Goal: Check status

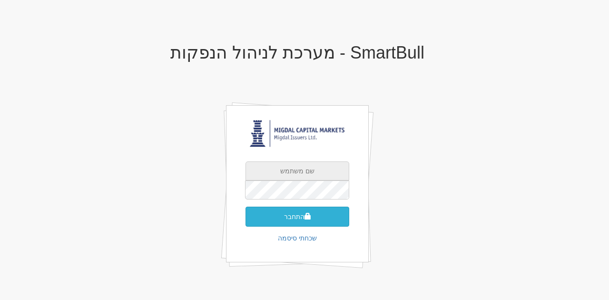
type input "[EMAIL_ADDRESS][DOMAIN_NAME]"
click at [317, 219] on button "התחבר" at bounding box center [298, 217] width 104 height 20
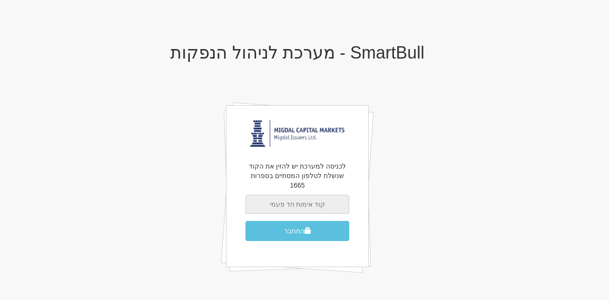
click at [313, 199] on input "text" at bounding box center [298, 204] width 104 height 19
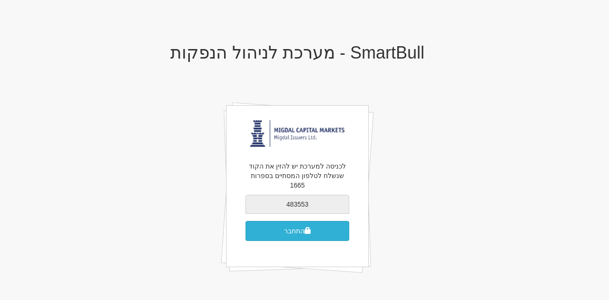
type input "483553"
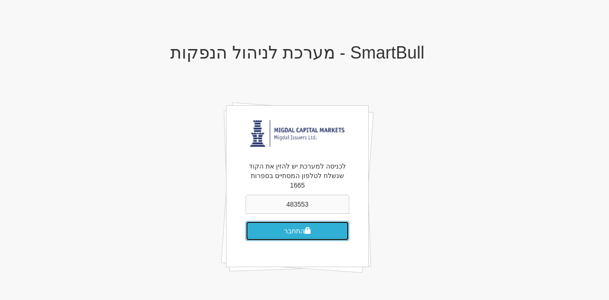
click at [311, 221] on button "התחבר" at bounding box center [298, 231] width 104 height 20
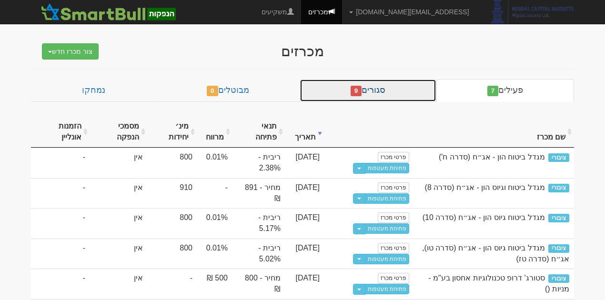
click at [362, 93] on span "9" at bounding box center [355, 91] width 11 height 10
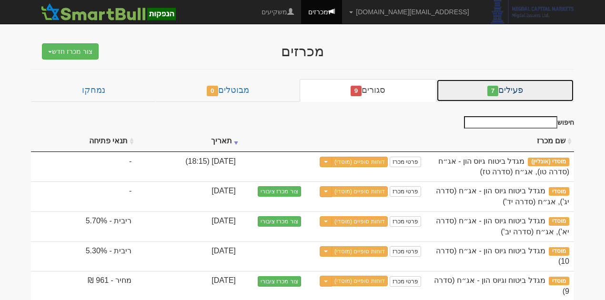
click at [487, 87] on link "פעילים 7" at bounding box center [505, 90] width 138 height 23
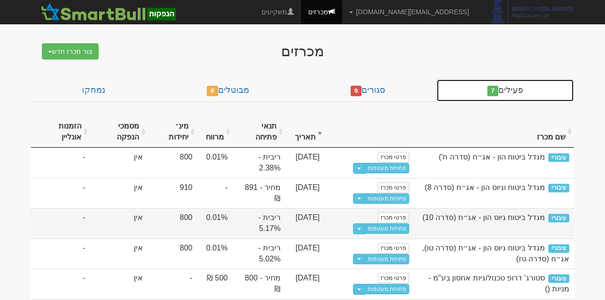
scroll to position [55, 0]
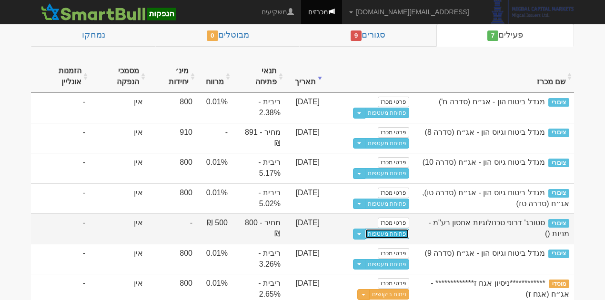
click at [405, 229] on link "פתיחת מעטפות" at bounding box center [387, 234] width 44 height 10
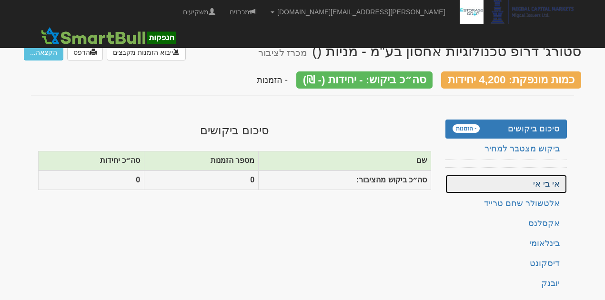
click at [553, 179] on link "אי בי אי" at bounding box center [505, 184] width 121 height 19
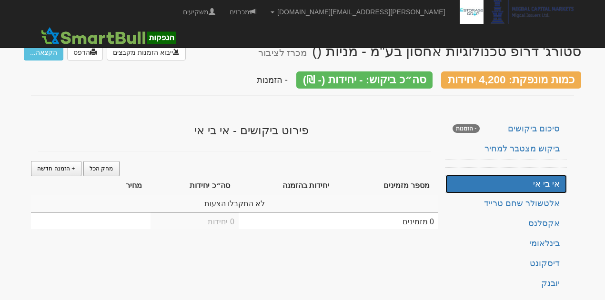
click at [553, 179] on link "אי בי אי" at bounding box center [505, 184] width 121 height 19
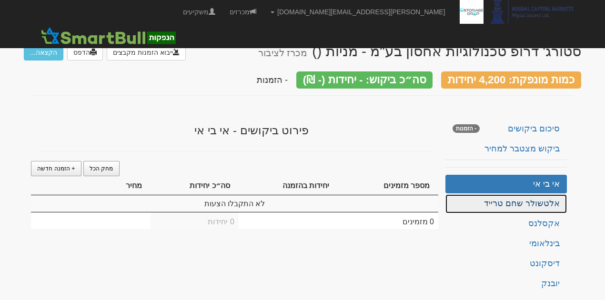
click at [521, 194] on link "אלטשולר שחם טרייד" at bounding box center [505, 203] width 121 height 19
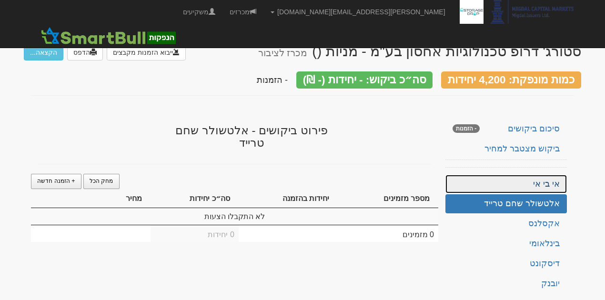
click at [528, 180] on link "אי בי אי" at bounding box center [505, 184] width 121 height 19
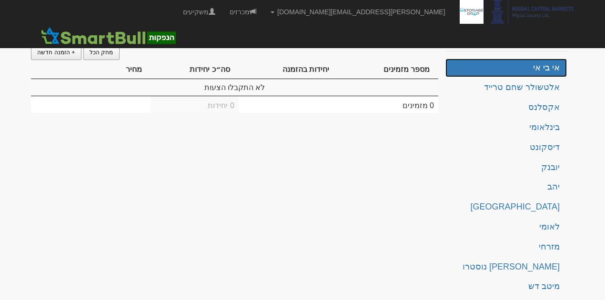
scroll to position [92, 0]
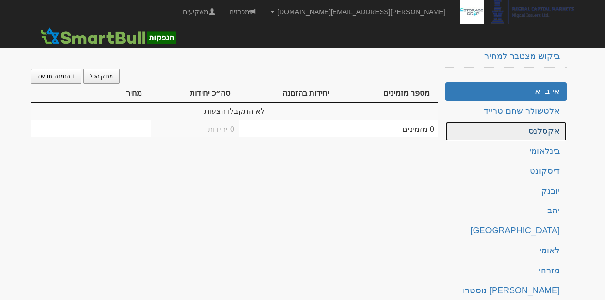
drag, startPoint x: 544, startPoint y: 108, endPoint x: 556, endPoint y: 130, distance: 24.9
click at [556, 130] on link "אקסלנס" at bounding box center [505, 131] width 121 height 19
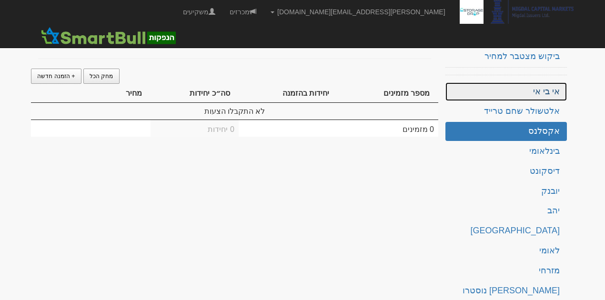
click at [560, 83] on link "אי בי אי" at bounding box center [505, 91] width 121 height 19
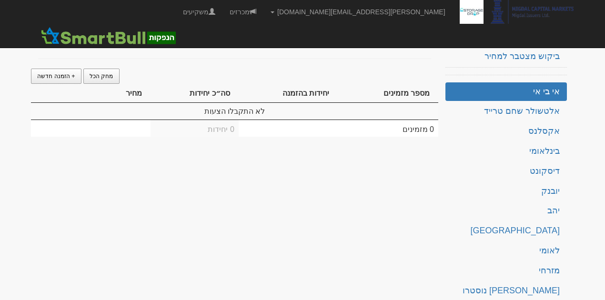
click at [475, 32] on span "- הזמנות" at bounding box center [465, 36] width 27 height 9
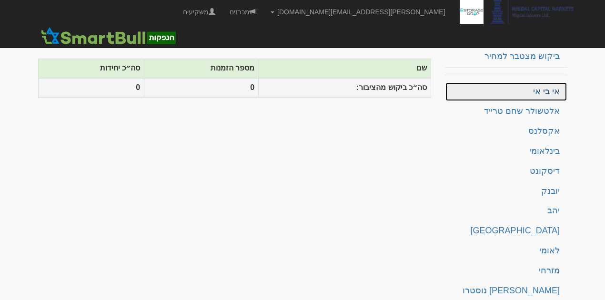
click at [552, 87] on link "אי בי אי" at bounding box center [505, 91] width 121 height 19
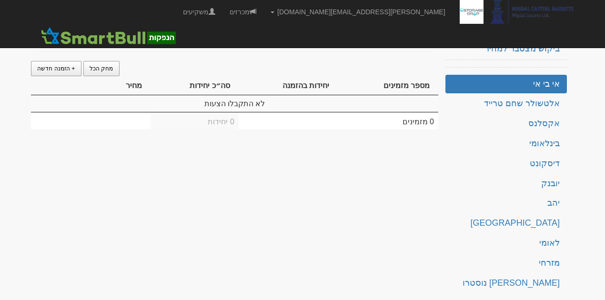
scroll to position [108, 0]
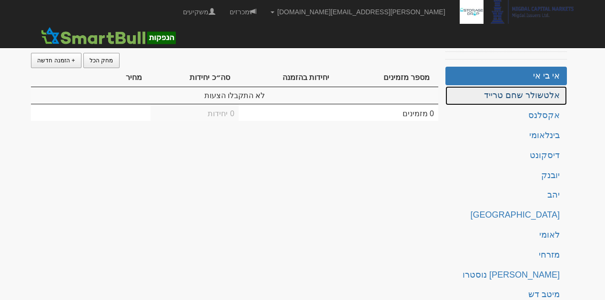
click at [521, 89] on link "אלטשולר שחם טרייד" at bounding box center [505, 95] width 121 height 19
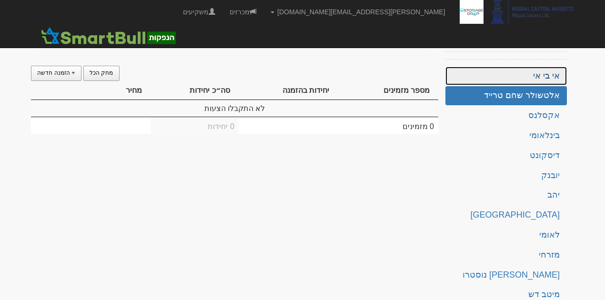
click at [533, 70] on link "אי בי אי" at bounding box center [505, 76] width 121 height 19
